Goal: Information Seeking & Learning: Learn about a topic

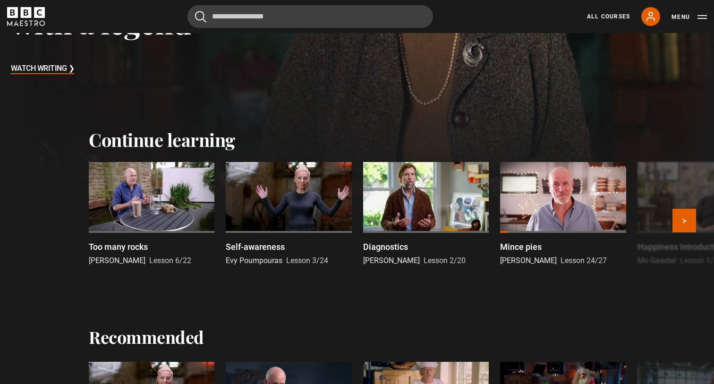
scroll to position [212, 0]
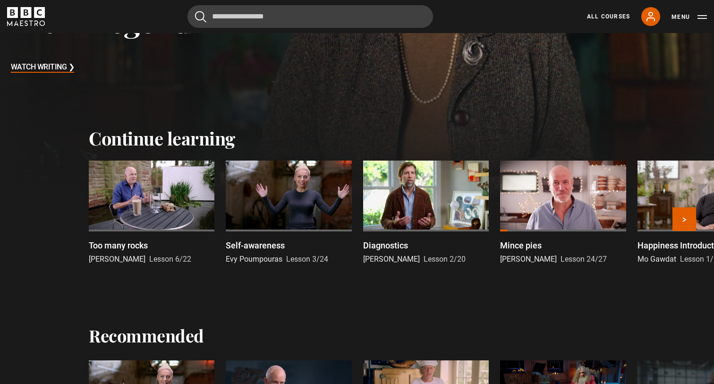
click at [183, 210] on div at bounding box center [152, 196] width 126 height 71
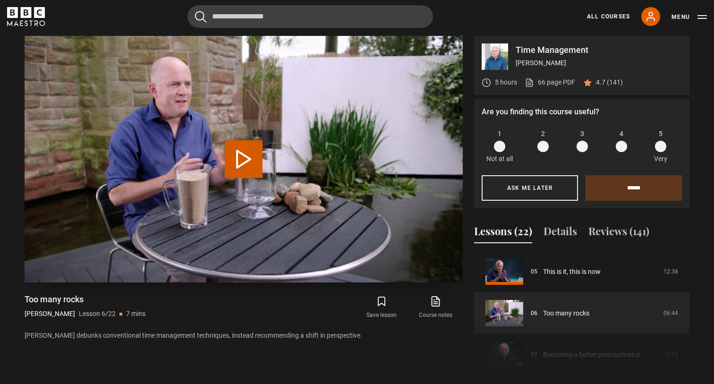
scroll to position [391, 0]
click at [659, 146] on span at bounding box center [660, 145] width 11 height 11
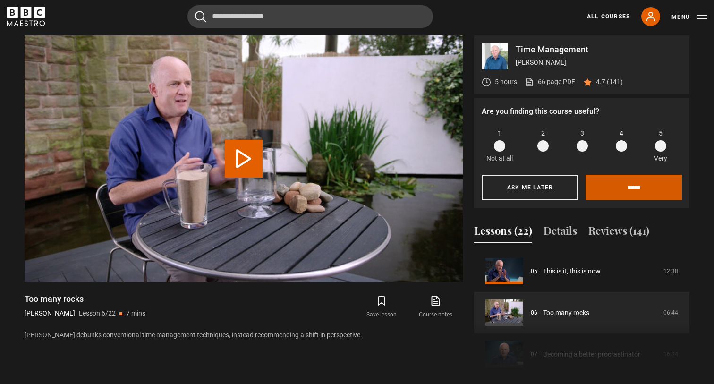
click at [627, 187] on input "******" at bounding box center [634, 187] width 96 height 25
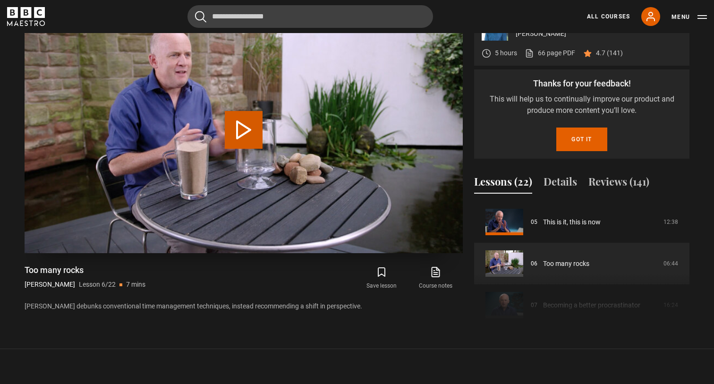
click at [232, 139] on button "Play Lesson Too many rocks" at bounding box center [244, 130] width 38 height 38
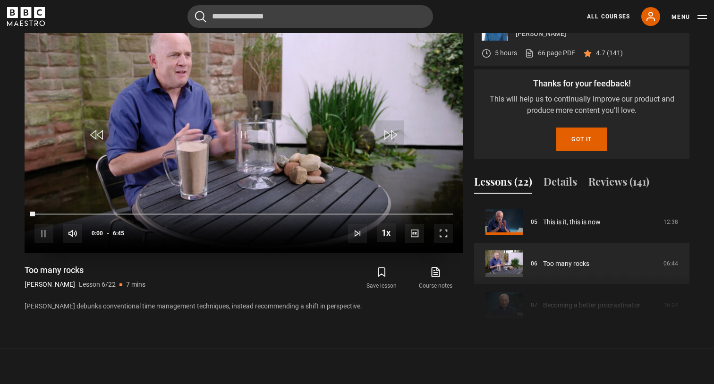
click at [445, 241] on span "Video Player" at bounding box center [443, 233] width 19 height 19
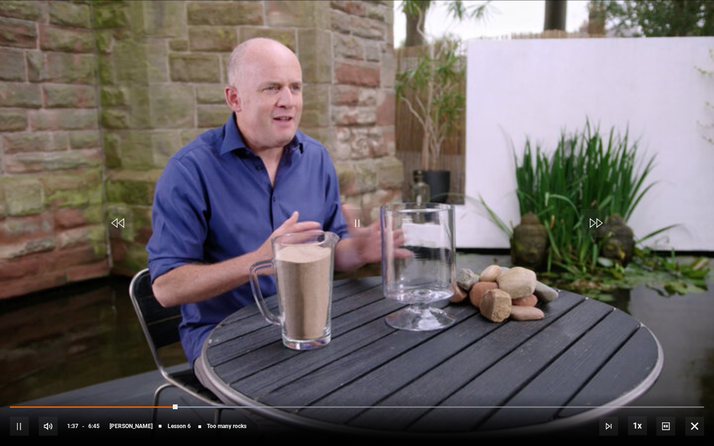
click at [19, 383] on span "Video Player" at bounding box center [19, 426] width 19 height 19
click at [17, 383] on span "Video Player" at bounding box center [19, 426] width 19 height 19
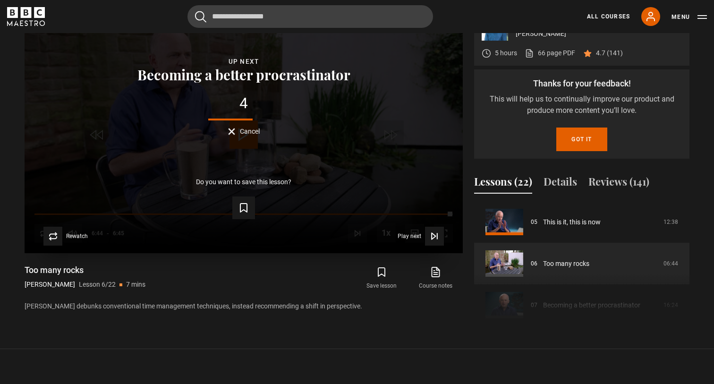
click at [240, 139] on div "Lesson Completed Up next Becoming a better procrastinator 4 Cancel Do you want …" at bounding box center [244, 130] width 438 height 246
click at [232, 135] on button "Cancel" at bounding box center [244, 131] width 32 height 7
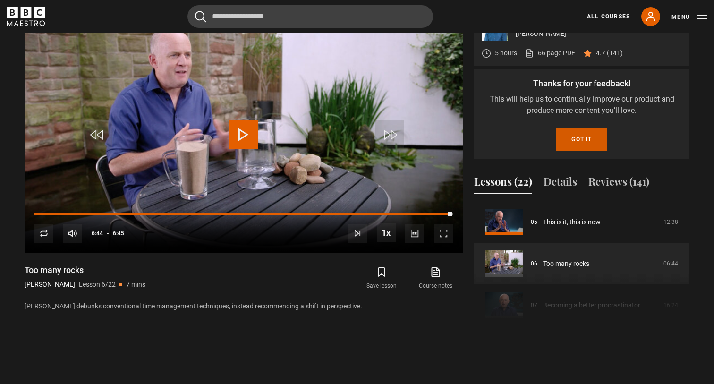
click at [570, 144] on button "Got it" at bounding box center [581, 139] width 51 height 24
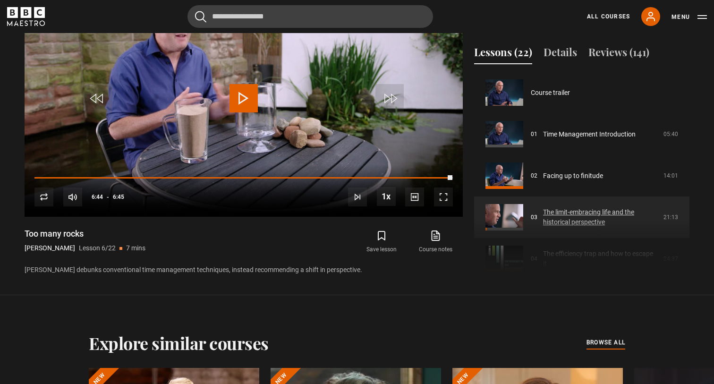
scroll to position [0, 0]
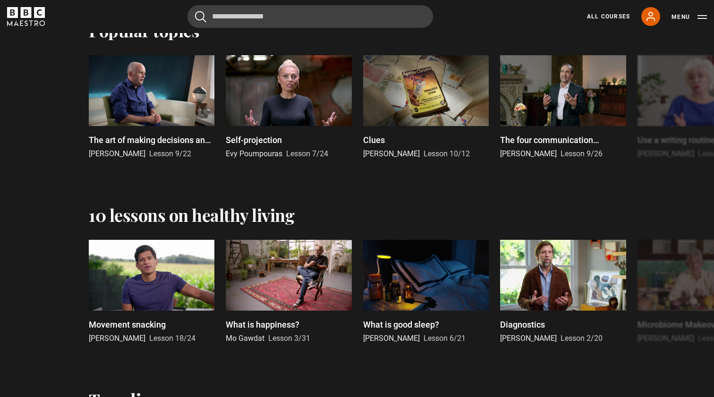
scroll to position [703, 0]
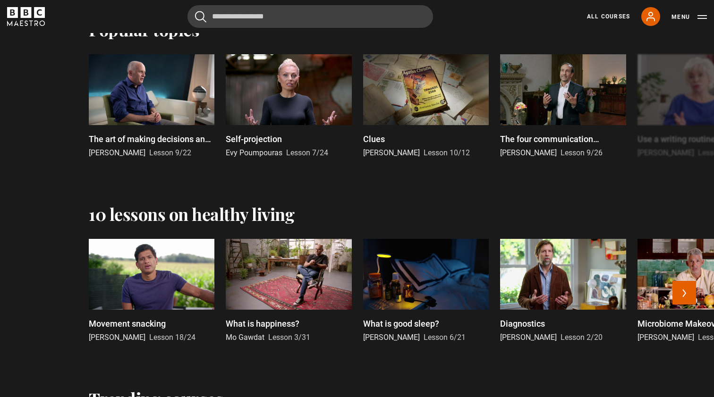
click at [541, 268] on div at bounding box center [563, 274] width 126 height 71
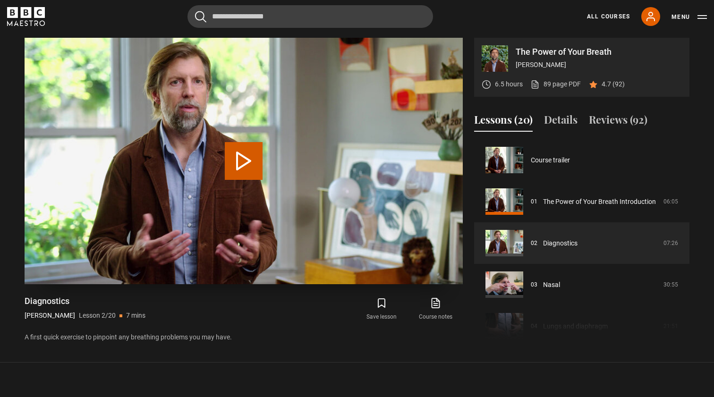
scroll to position [42, 0]
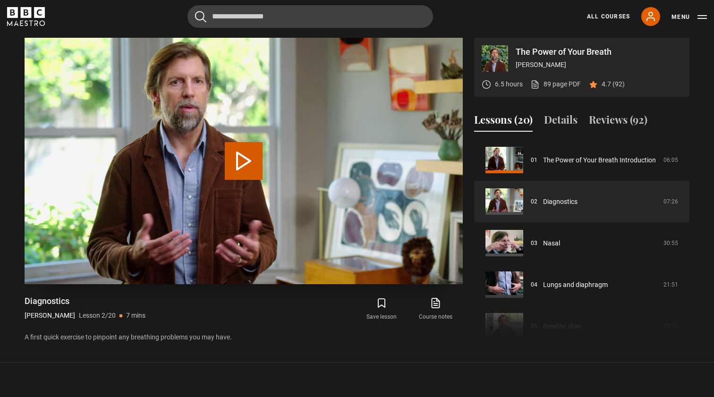
click at [240, 173] on button "Play Lesson Diagnostics" at bounding box center [244, 161] width 38 height 38
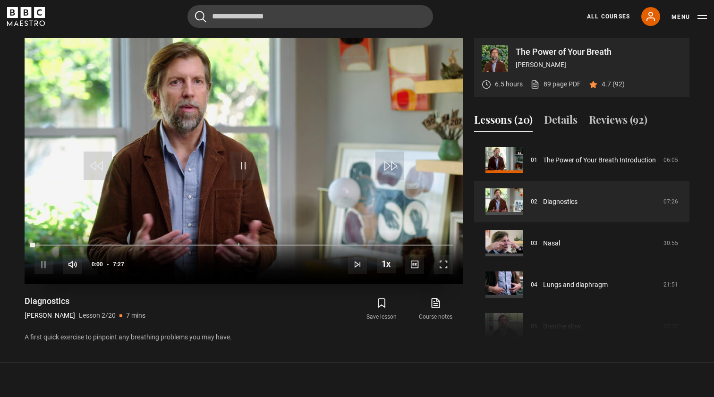
click at [442, 267] on span "Video Player" at bounding box center [443, 264] width 19 height 19
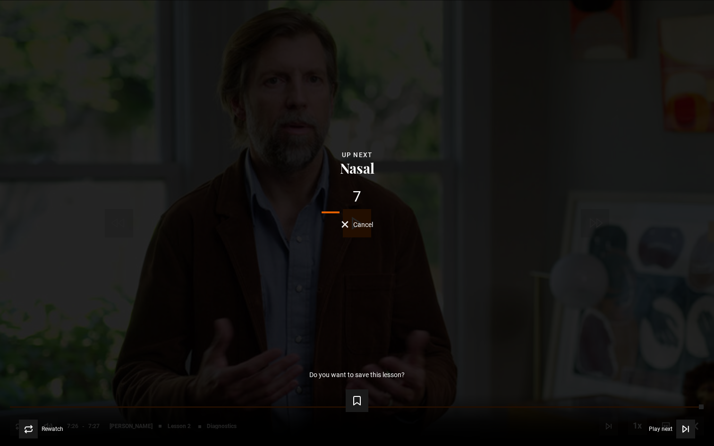
click at [359, 225] on span "Cancel" at bounding box center [363, 224] width 20 height 7
